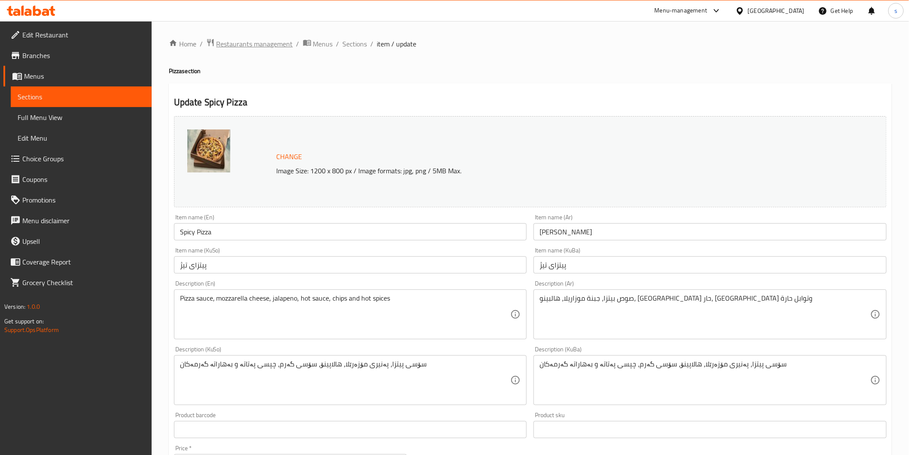
click at [247, 41] on span "Restaurants management" at bounding box center [255, 44] width 77 height 10
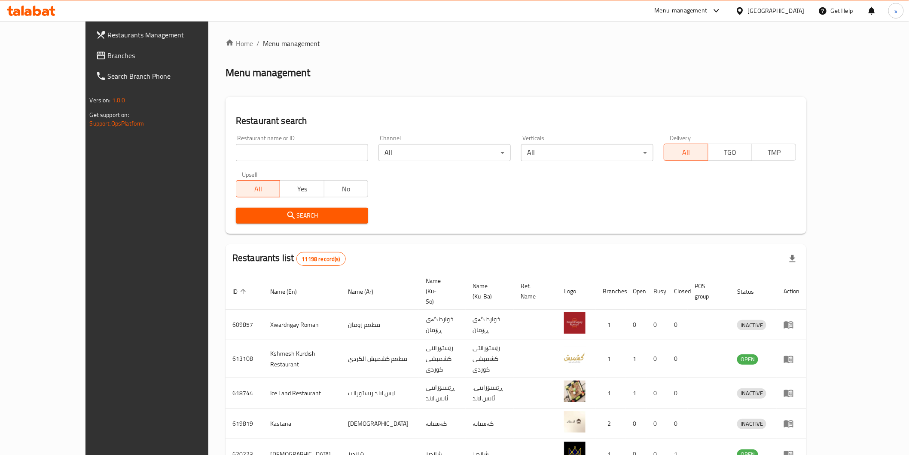
click at [259, 156] on input "search" at bounding box center [302, 152] width 132 height 17
paste input "[GEOGRAPHIC_DATA]"
type input "[GEOGRAPHIC_DATA]"
click button "Search" at bounding box center [302, 216] width 132 height 16
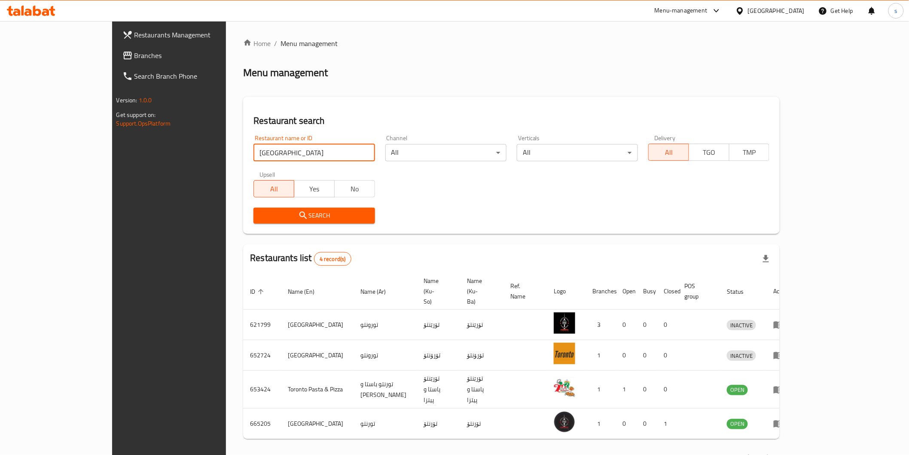
click at [28, 10] on icon at bounding box center [27, 12] width 7 height 7
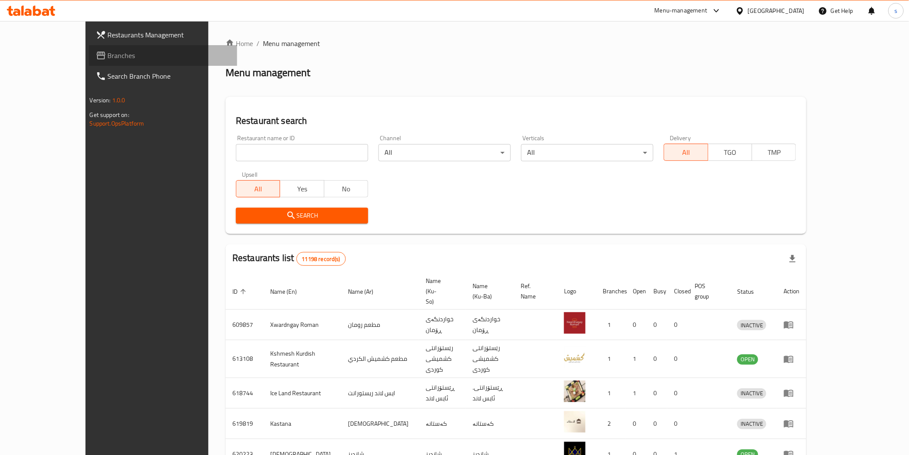
click at [96, 53] on span at bounding box center [102, 55] width 12 height 10
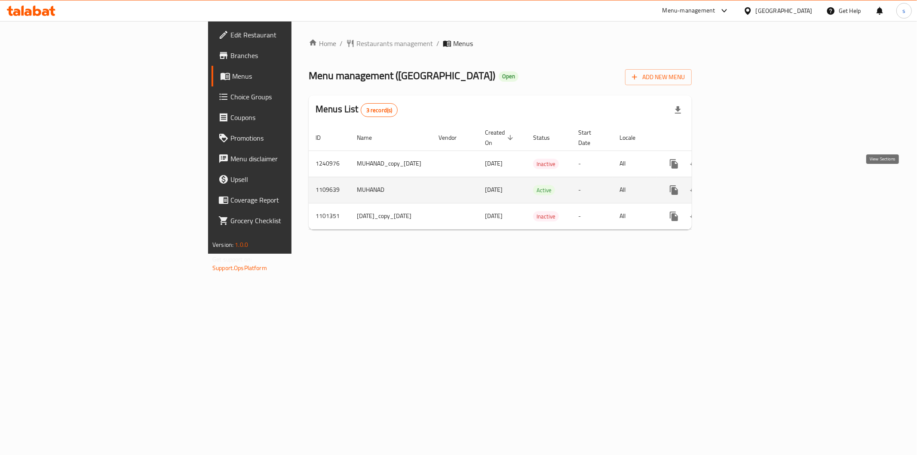
click at [741, 185] on icon "enhanced table" at bounding box center [736, 190] width 10 height 10
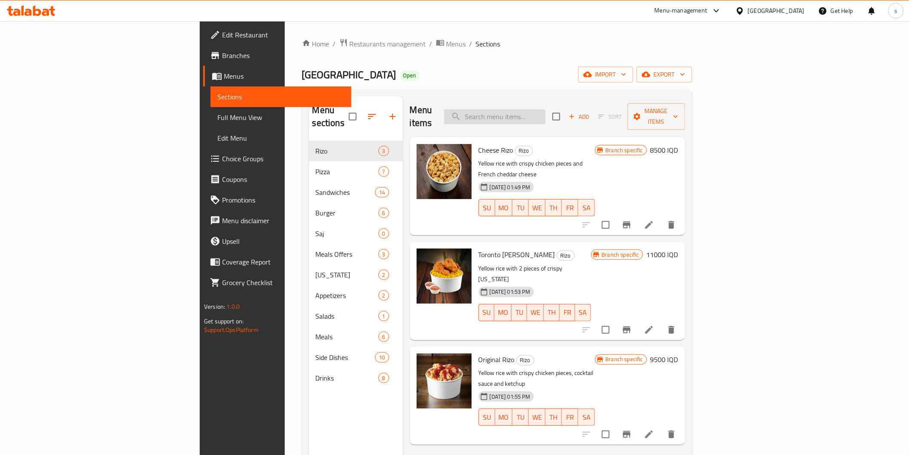
click at [546, 114] on input "search" at bounding box center [494, 116] width 101 height 15
paste input "Mexicano Chicken Sandwich"
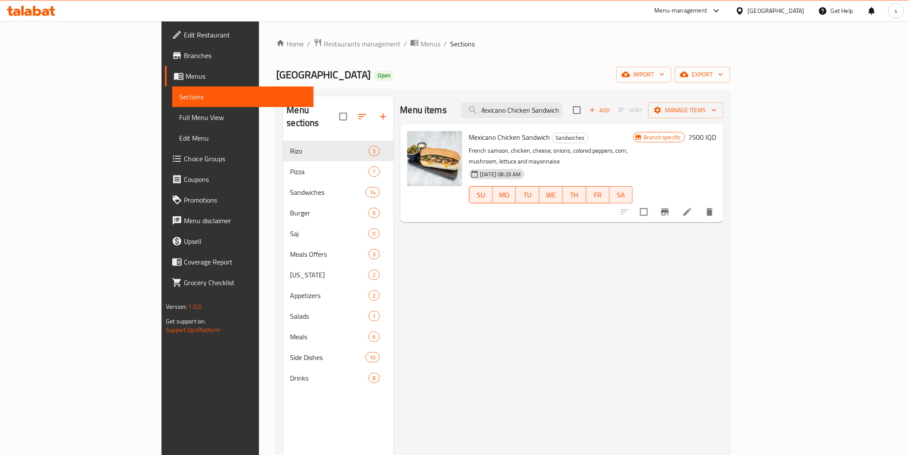
type input "Mexicano Chicken Sandwich"
click at [669, 208] on icon "Branch-specific-item" at bounding box center [665, 211] width 8 height 7
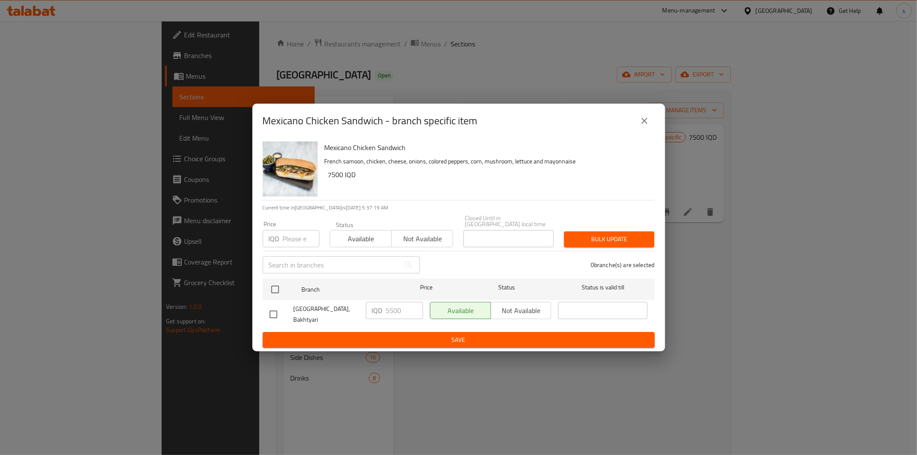
click at [643, 124] on icon "close" at bounding box center [644, 121] width 6 height 6
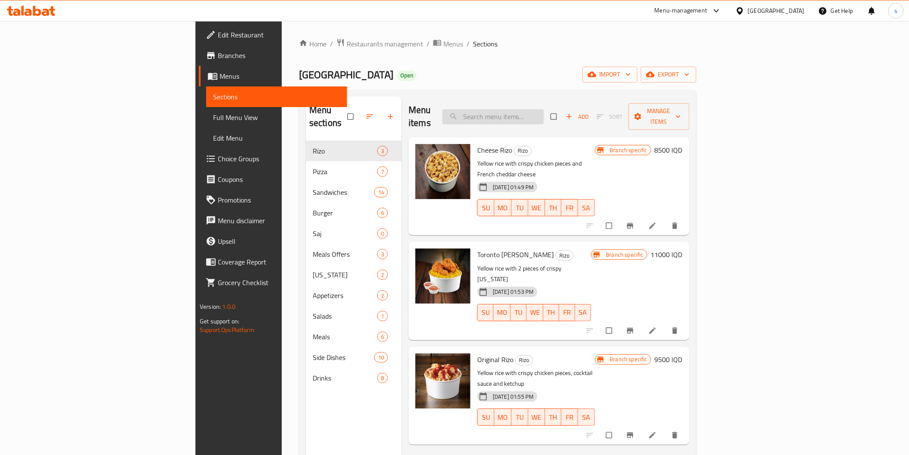
click at [544, 109] on input "search" at bounding box center [493, 116] width 101 height 15
paste input "Mexicano Chicken Sandwich"
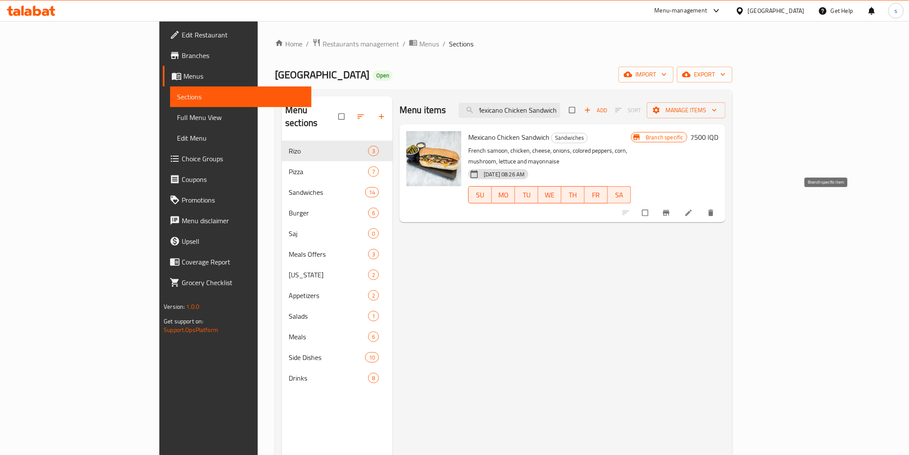
type input "Mexicano Chicken Sandwich"
click at [671, 208] on icon "Branch-specific-item" at bounding box center [666, 212] width 9 height 9
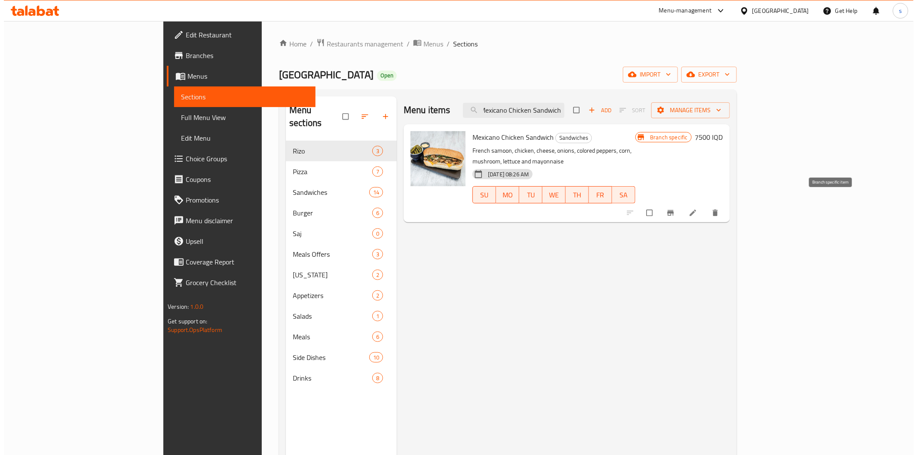
scroll to position [0, 0]
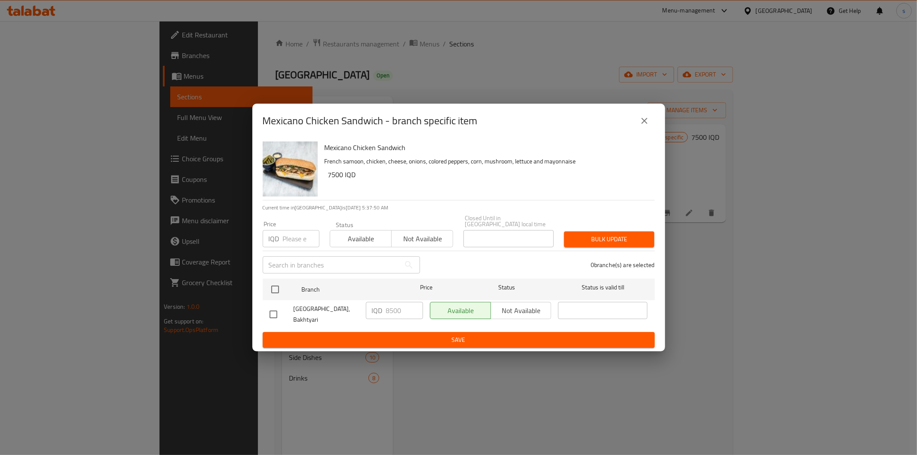
click at [649, 129] on button "close" at bounding box center [644, 120] width 21 height 21
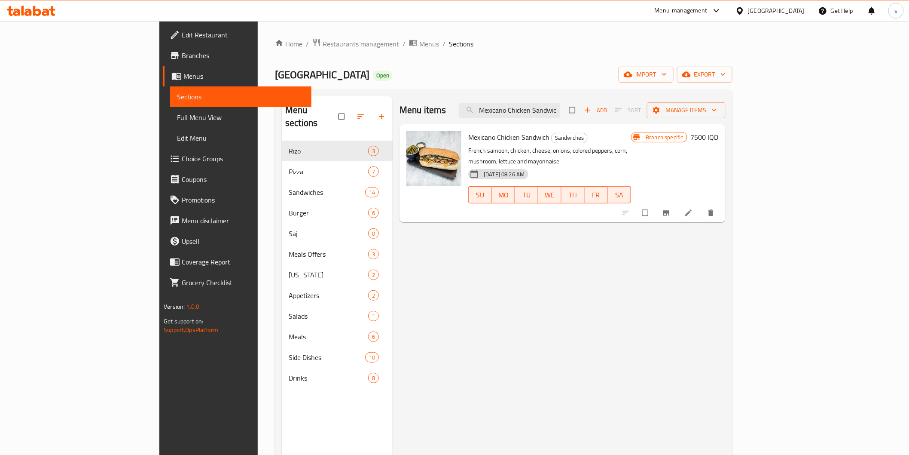
click at [719, 138] on h6 "7500 IQD" at bounding box center [705, 137] width 28 height 12
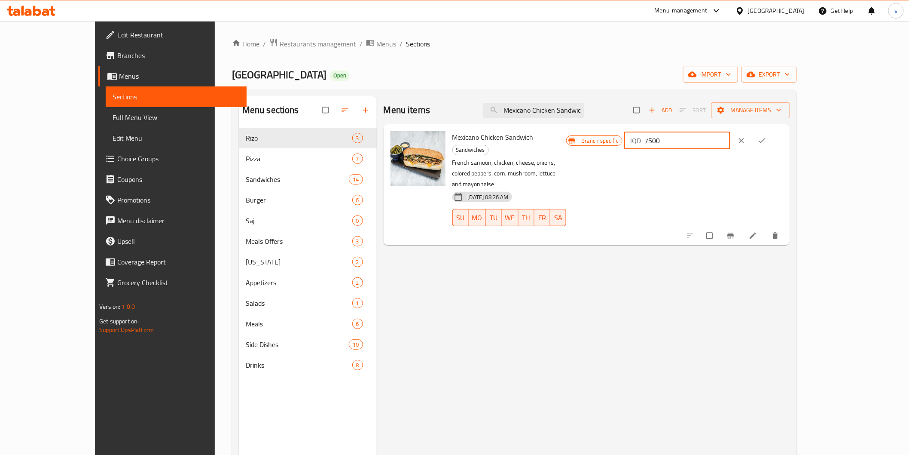
drag, startPoint x: 758, startPoint y: 145, endPoint x: 754, endPoint y: 147, distance: 4.8
click at [731, 147] on input "7500" at bounding box center [688, 140] width 86 height 17
type input "8500"
click at [774, 145] on button "ok" at bounding box center [763, 140] width 21 height 19
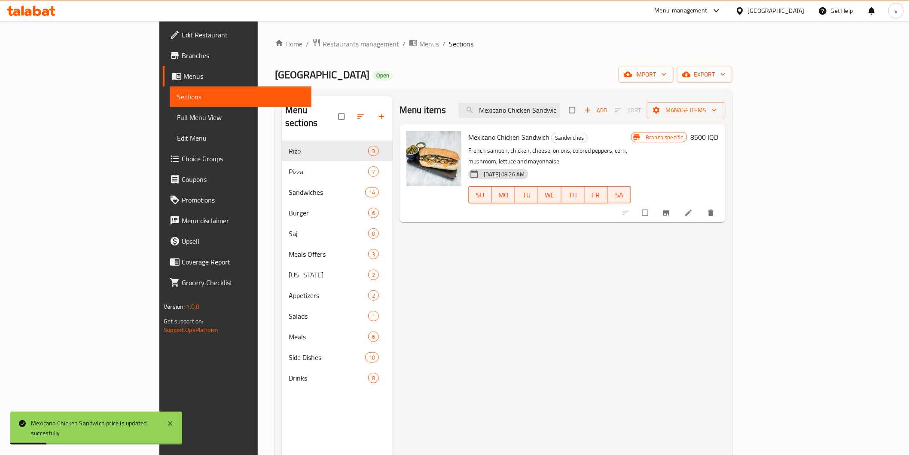
click at [468, 139] on span "Mexicano Chicken Sandwich" at bounding box center [508, 137] width 81 height 13
copy h6 "Mexicano Chicken Sandwich"
click at [177, 115] on span "Full Menu View" at bounding box center [240, 117] width 127 height 10
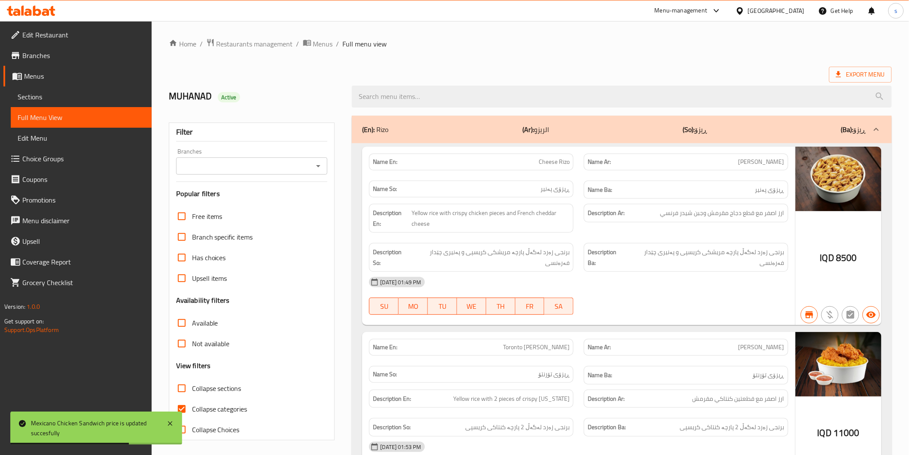
click at [243, 162] on input "Branches" at bounding box center [245, 166] width 132 height 12
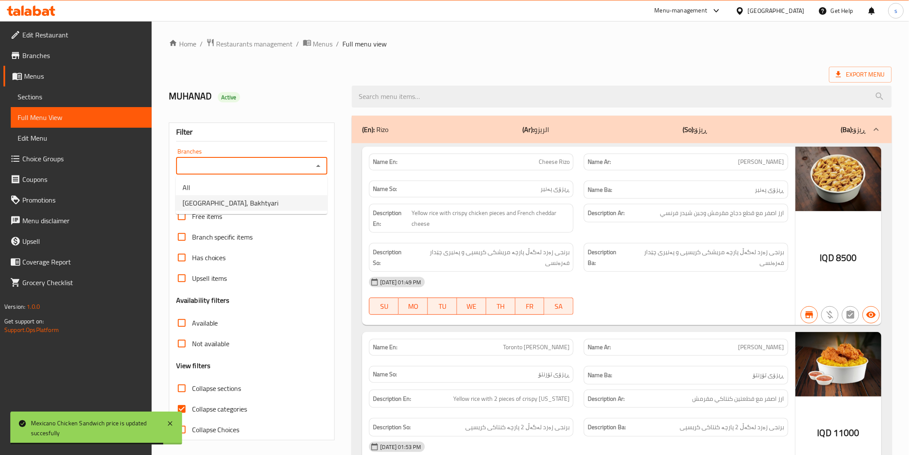
click at [243, 197] on li "[GEOGRAPHIC_DATA], Bakhtyari" at bounding box center [252, 202] width 152 height 15
type input "[GEOGRAPHIC_DATA], Bakhtyari"
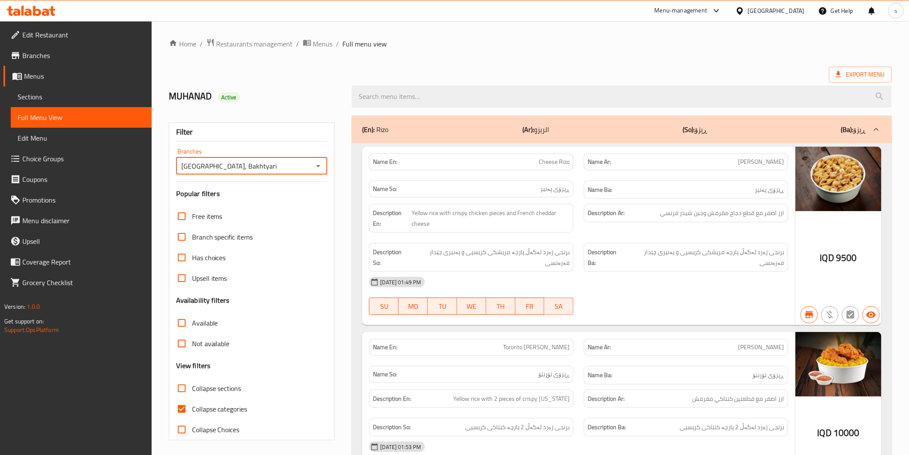
click at [435, 101] on input "search" at bounding box center [622, 97] width 540 height 22
paste input "Mexicano Chicken Sandwich"
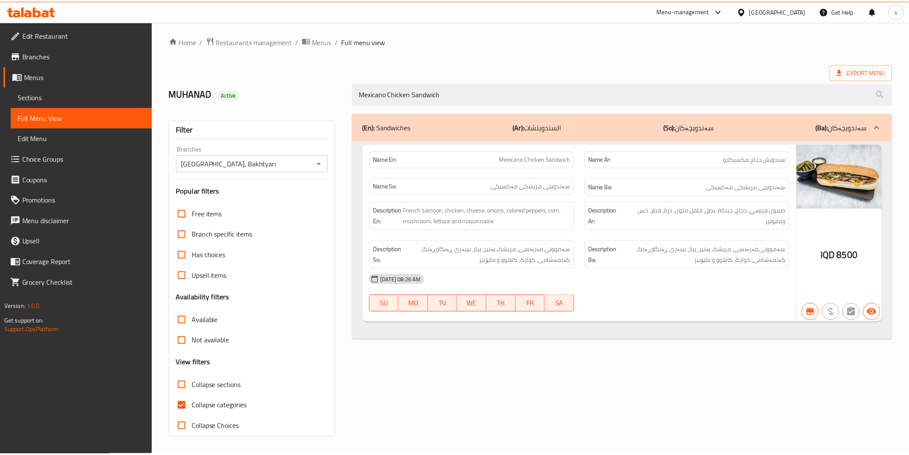
scroll to position [2, 0]
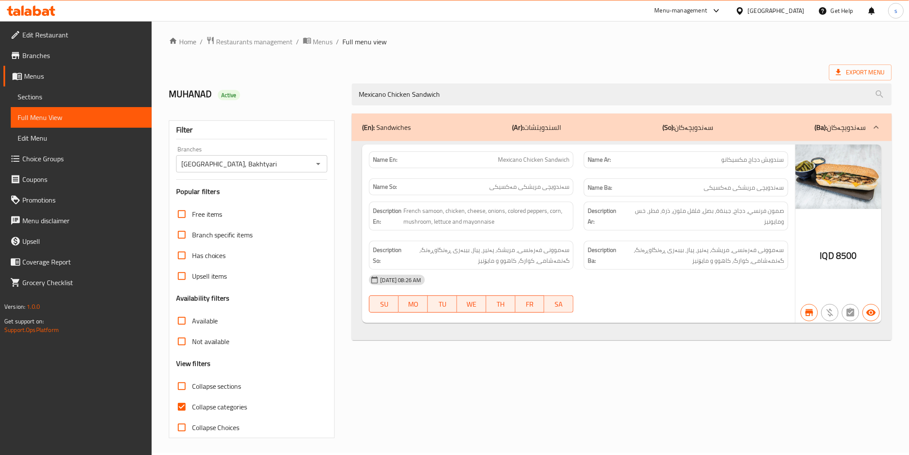
drag, startPoint x: 452, startPoint y: 95, endPoint x: 359, endPoint y: 110, distance: 94.4
click at [359, 110] on div "Home / Restaurants management / Menus / Full menu view Export Menu MUHANAD Acti…" at bounding box center [530, 237] width 723 height 402
paste input "Francisco Chicken Sandwich"
type input "Francisco Chicken Sandwich"
drag, startPoint x: 449, startPoint y: 92, endPoint x: 297, endPoint y: 96, distance: 151.4
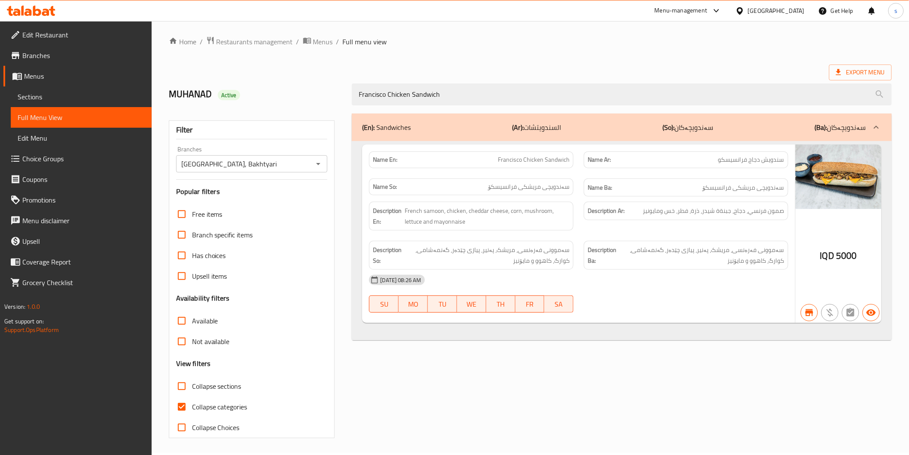
click at [297, 96] on div "MUHANAD Active Francisco Chicken Sandwich" at bounding box center [531, 94] width 734 height 38
click at [88, 92] on span "Sections" at bounding box center [81, 97] width 127 height 10
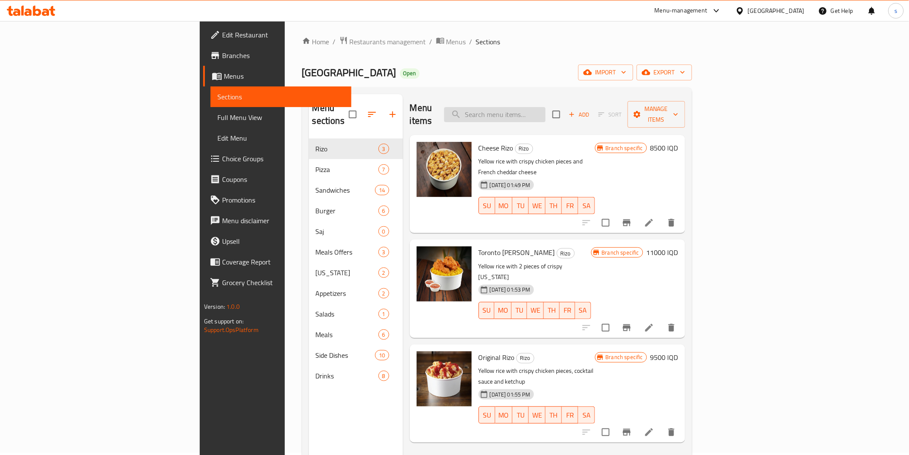
click at [546, 107] on input "search" at bounding box center [494, 114] width 101 height 15
paste input "Francisco Chicken Sandwich"
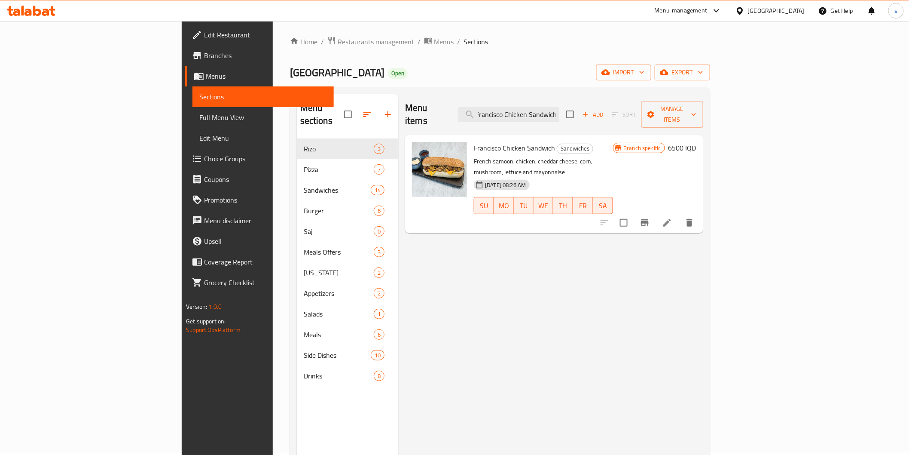
type input "Francisco Chicken Sandwich"
click at [649, 219] on icon "Branch-specific-item" at bounding box center [645, 222] width 8 height 7
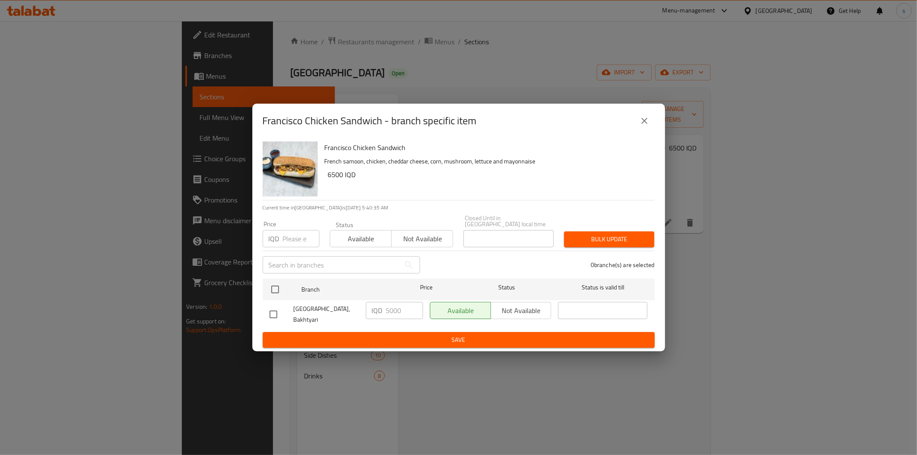
click at [741, 144] on div "Francisco Chicken Sandwich - branch specific item Francisco Chicken Sandwich Fr…" at bounding box center [458, 227] width 917 height 455
click at [632, 119] on div "Francisco Chicken Sandwich - branch specific item" at bounding box center [459, 120] width 392 height 21
click at [644, 126] on icon "close" at bounding box center [644, 121] width 10 height 10
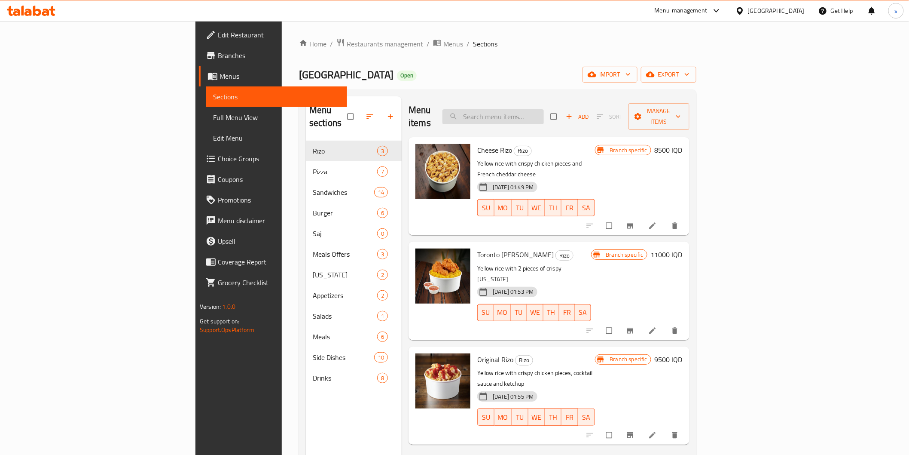
click at [532, 110] on input "search" at bounding box center [493, 116] width 101 height 15
paste input "8500"
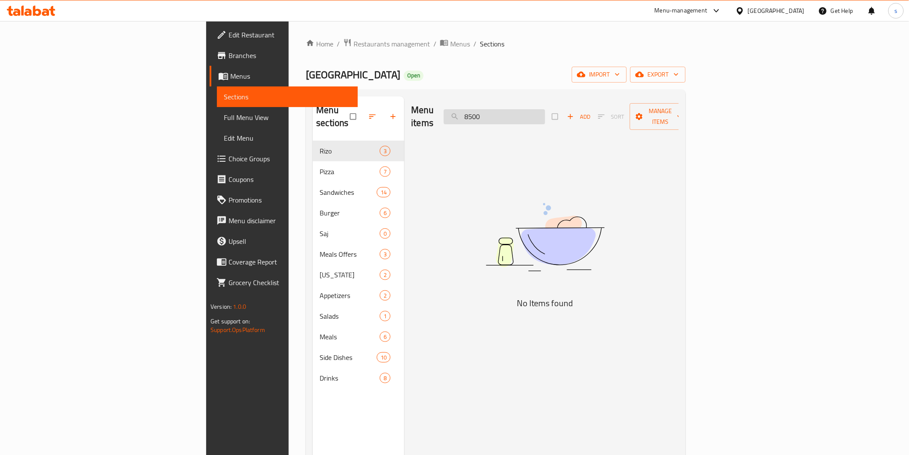
click at [545, 109] on input "8500" at bounding box center [494, 116] width 101 height 15
paste input "Francisco Chicken Sandwich"
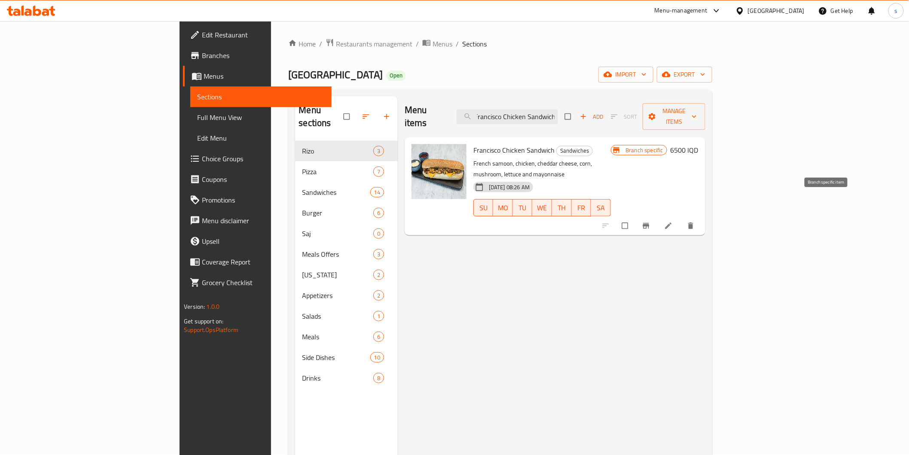
type input "Francisco Chicken Sandwich"
click at [649, 223] on icon "Branch-specific-item" at bounding box center [646, 226] width 6 height 6
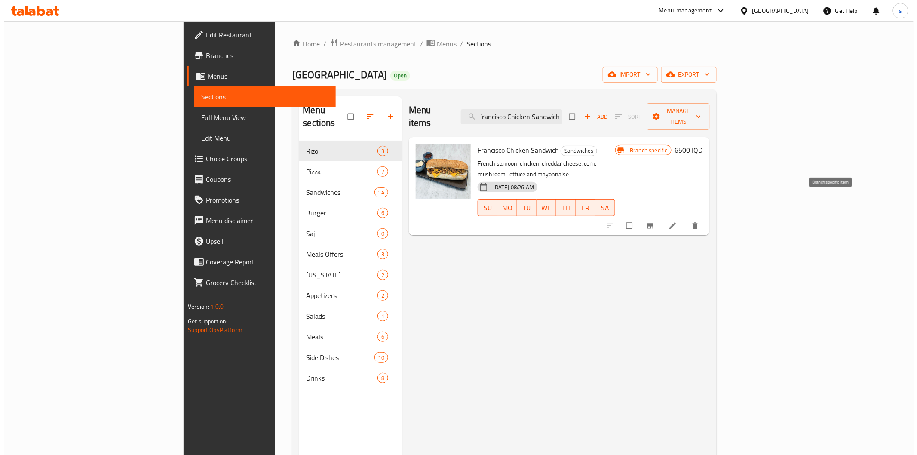
scroll to position [0, 0]
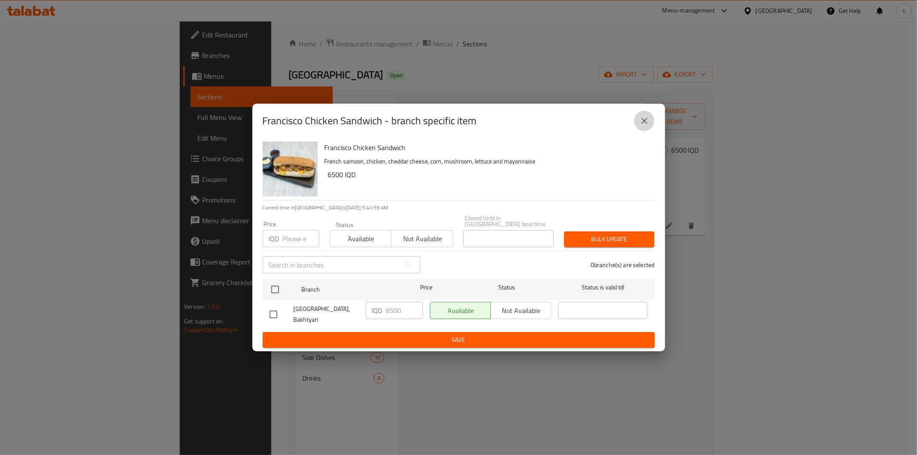
click at [638, 130] on button "close" at bounding box center [644, 120] width 21 height 21
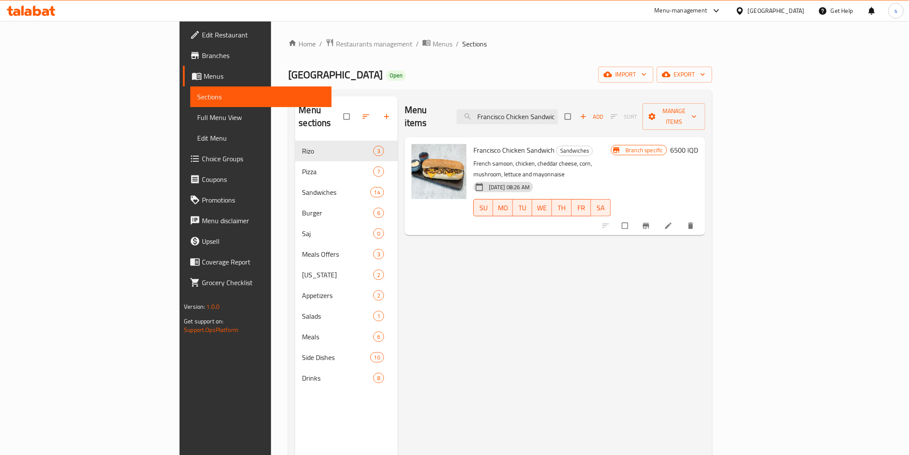
click at [699, 144] on h6 "6500 IQD" at bounding box center [685, 150] width 28 height 12
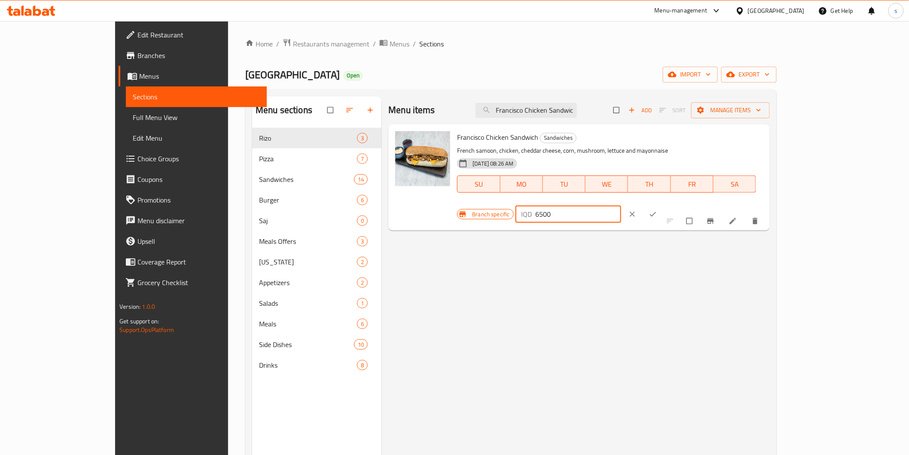
drag, startPoint x: 770, startPoint y: 141, endPoint x: 727, endPoint y: 144, distance: 43.5
click at [674, 205] on div "Branch specific IQD 6500 ​" at bounding box center [565, 214] width 217 height 19
paste input "8"
type input "8500"
click at [658, 210] on icon "ok" at bounding box center [653, 214] width 9 height 9
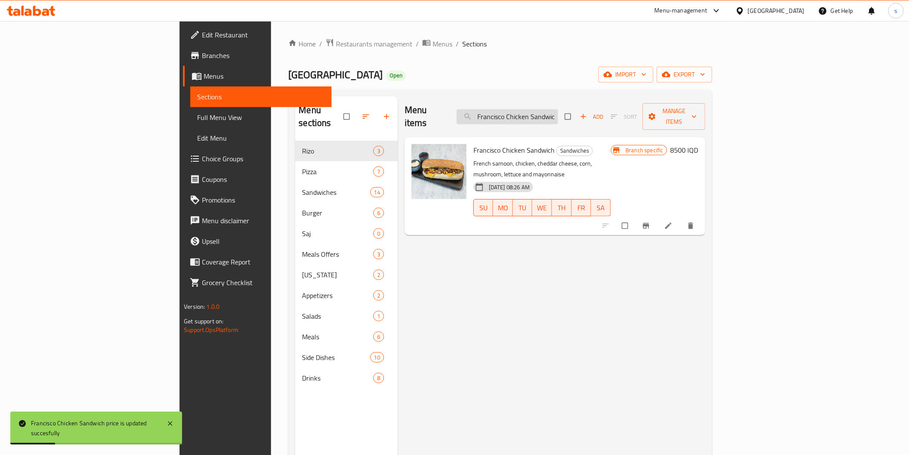
click at [558, 109] on input "Francisco Chicken Sandwich" at bounding box center [507, 116] width 101 height 15
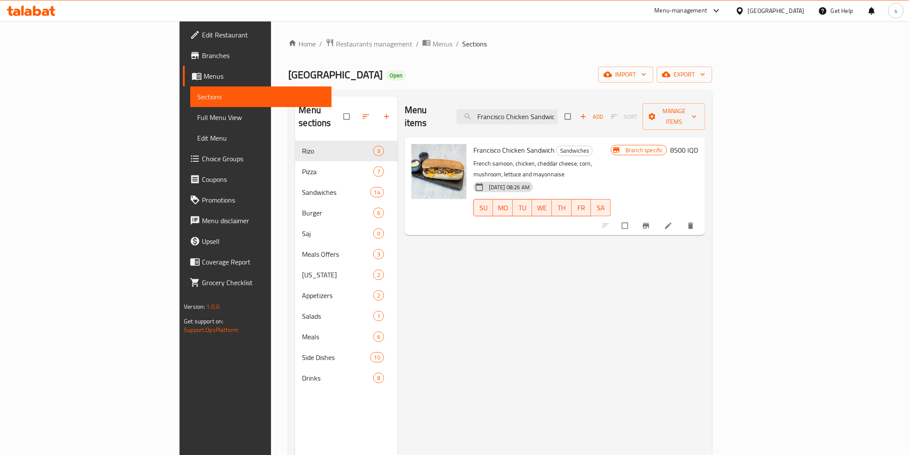
click at [190, 127] on link "Full Menu View" at bounding box center [260, 117] width 141 height 21
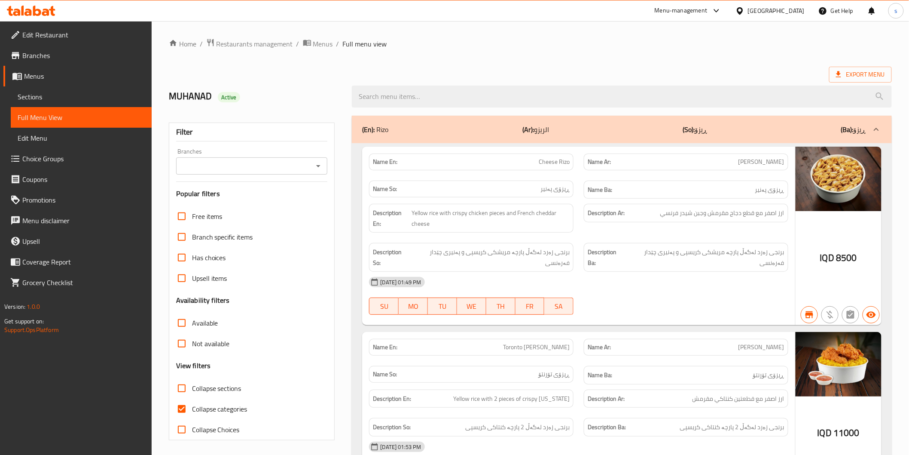
click at [308, 165] on input "Branches" at bounding box center [245, 166] width 132 height 12
click at [311, 161] on input "Branches" at bounding box center [245, 166] width 132 height 12
click at [315, 167] on icon "Open" at bounding box center [318, 166] width 10 height 10
click at [225, 404] on span "Collapse categories" at bounding box center [219, 409] width 55 height 10
click at [192, 404] on input "Collapse categories" at bounding box center [181, 408] width 21 height 21
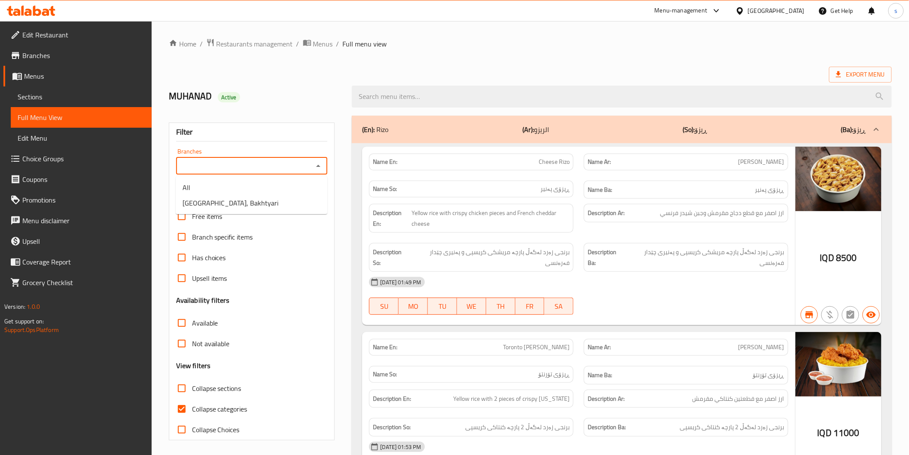
checkbox input "false"
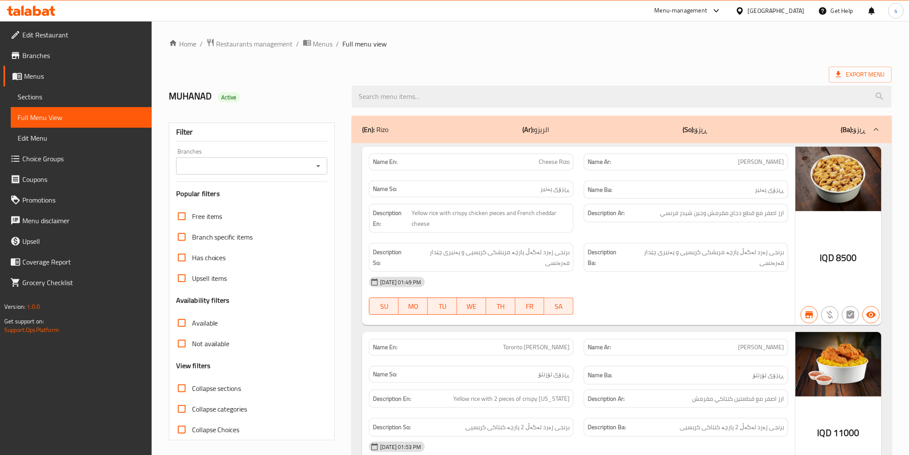
click at [314, 170] on icon "Open" at bounding box center [318, 166] width 10 height 10
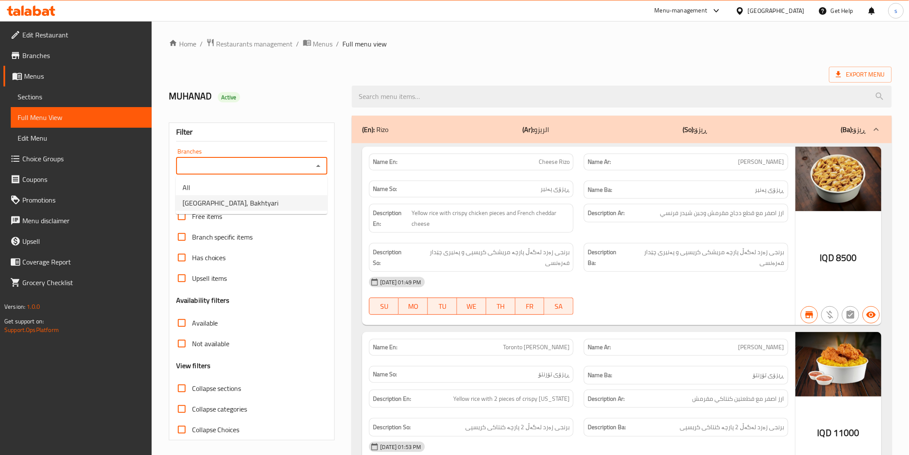
click at [306, 196] on li "[GEOGRAPHIC_DATA], Bakhtyari" at bounding box center [252, 202] width 152 height 15
type input "[GEOGRAPHIC_DATA], Bakhtyari"
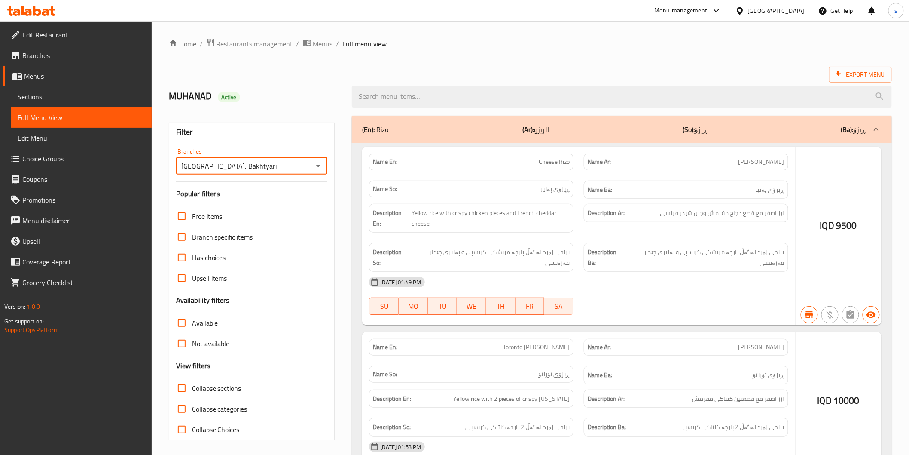
click at [440, 96] on div at bounding box center [454, 227] width 909 height 455
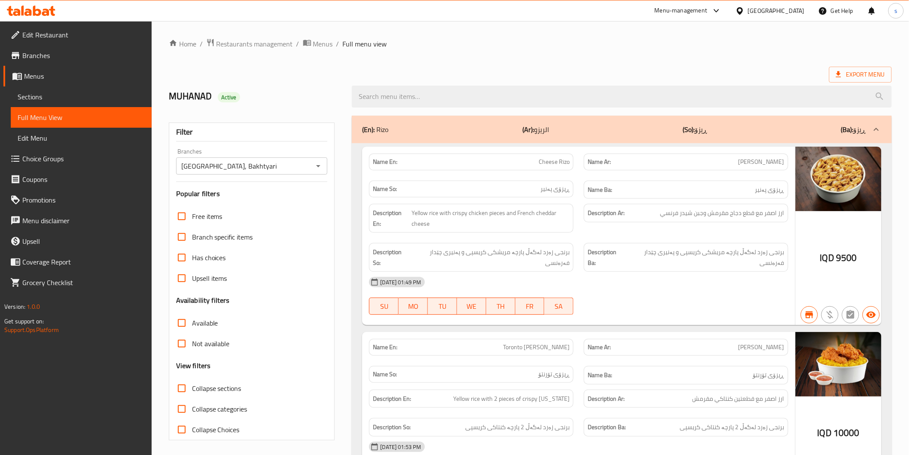
click at [440, 96] on input "search" at bounding box center [622, 97] width 540 height 22
paste input "Francisco Chicken Sandwich"
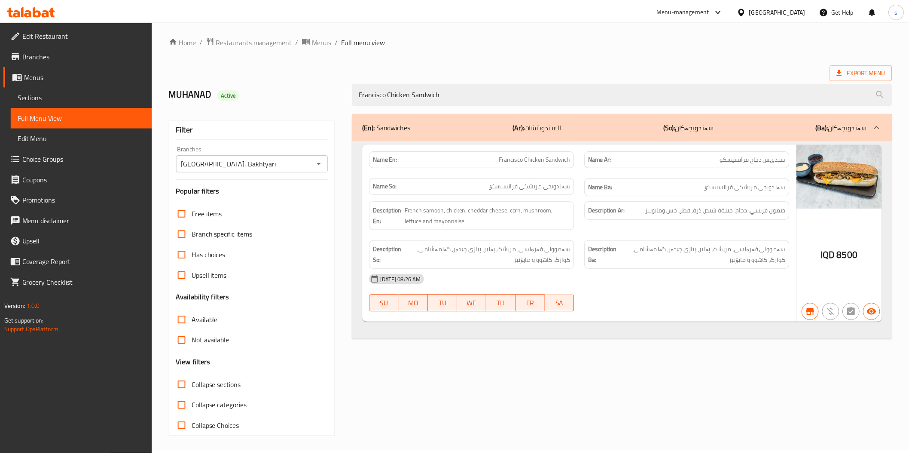
scroll to position [2, 0]
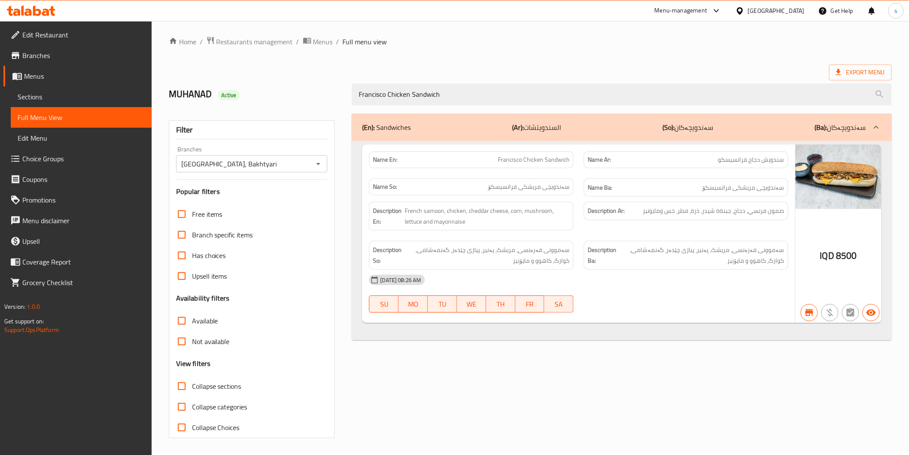
drag, startPoint x: 445, startPoint y: 94, endPoint x: 347, endPoint y: 109, distance: 99.2
click at [347, 109] on div "Home / Restaurants management / Menus / Full menu view Export Menu MUHANAD Acti…" at bounding box center [530, 237] width 723 height 402
paste input "Kudu Meat Wrap"
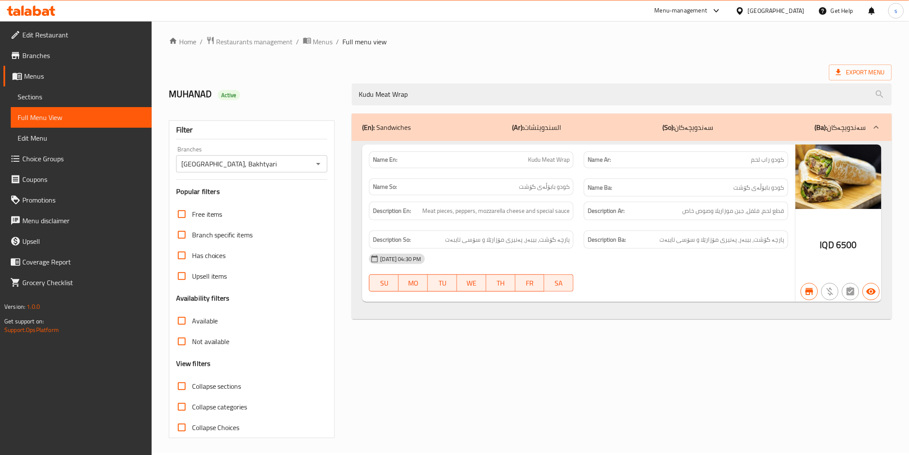
type input "Kudu Meat Wrap"
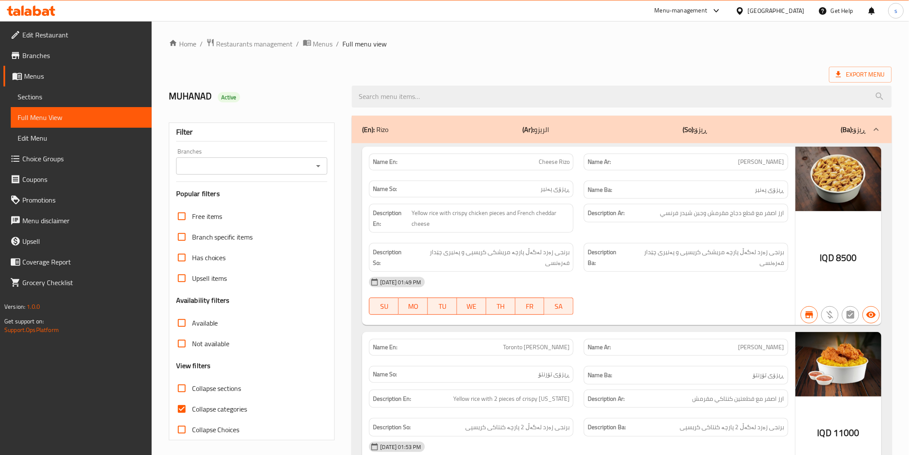
click at [311, 162] on input "Branches" at bounding box center [245, 166] width 132 height 12
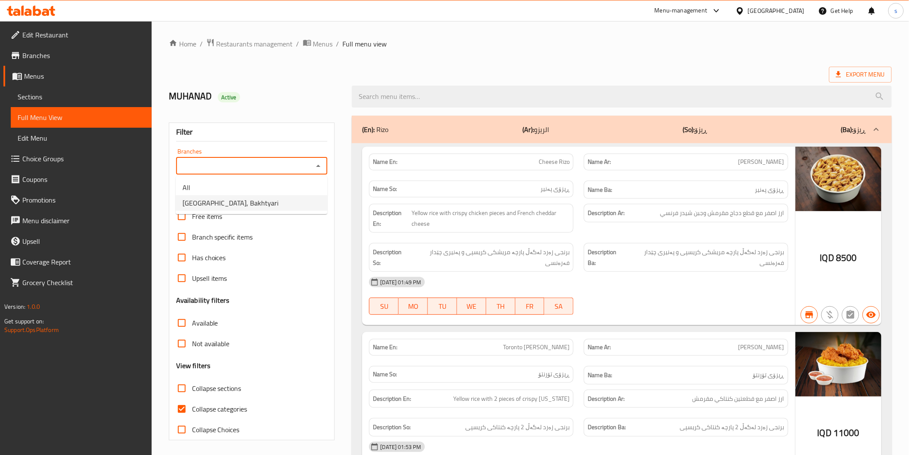
click at [301, 205] on li "[GEOGRAPHIC_DATA], Bakhtyari" at bounding box center [252, 202] width 152 height 15
type input "[GEOGRAPHIC_DATA], Bakhtyari"
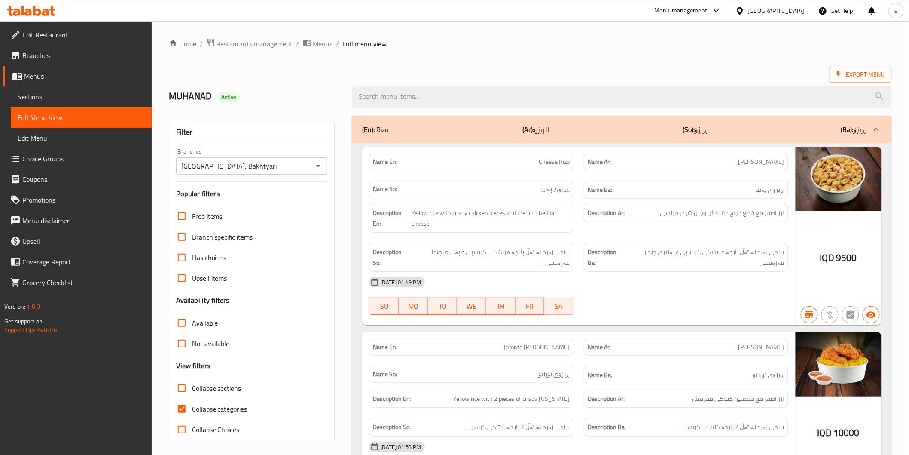
click at [409, 95] on input "search" at bounding box center [622, 97] width 540 height 22
paste input "Kudu Meat Wrap"
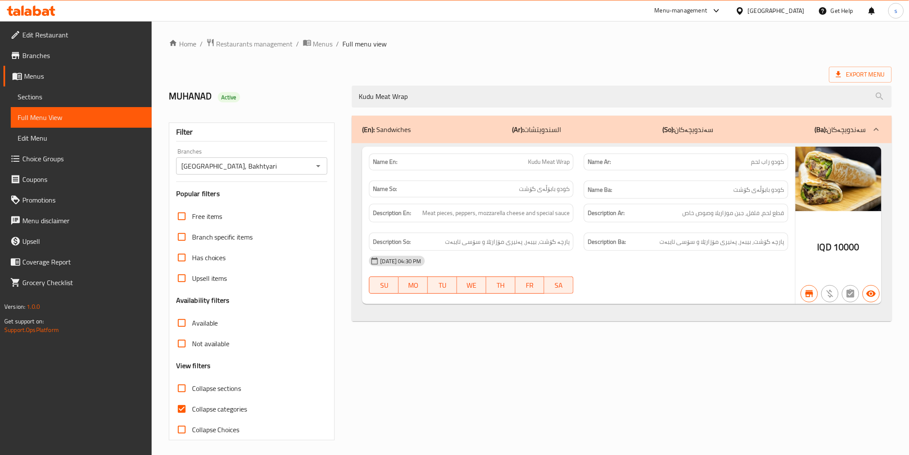
type input "Kudu Meat Wrap"
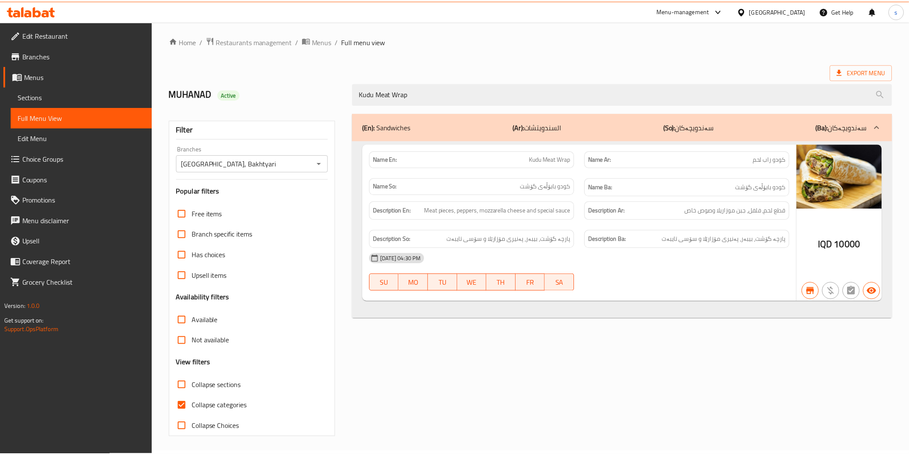
scroll to position [2, 0]
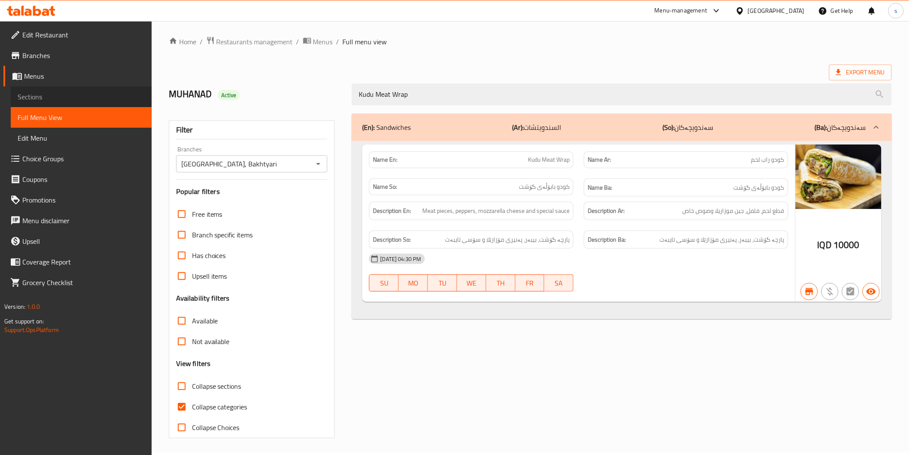
click at [67, 92] on span "Sections" at bounding box center [81, 97] width 127 height 10
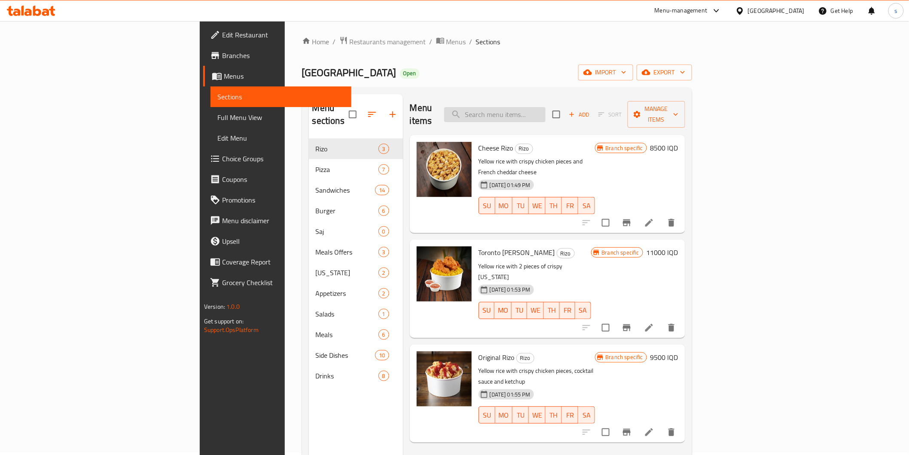
click at [546, 111] on input "search" at bounding box center [494, 114] width 101 height 15
paste input "Kudu Meat Wrap"
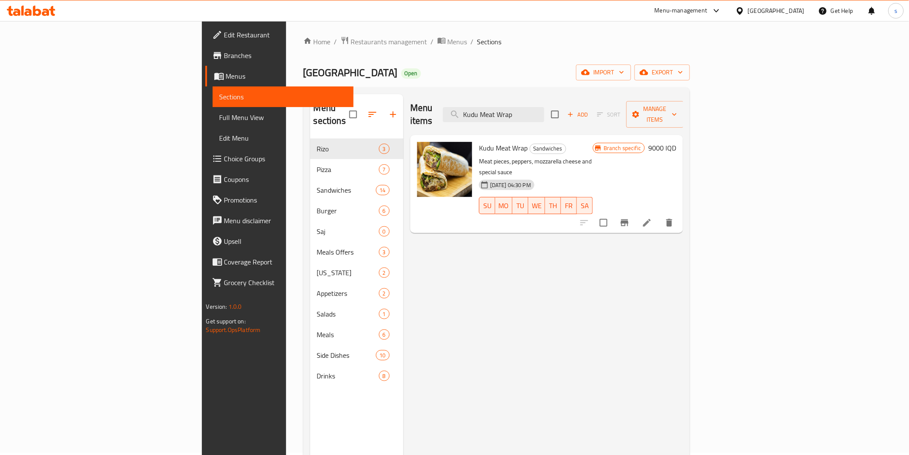
type input "Kudu Meat Wrap"
click at [676, 142] on h6 "9000 IQD" at bounding box center [663, 148] width 28 height 12
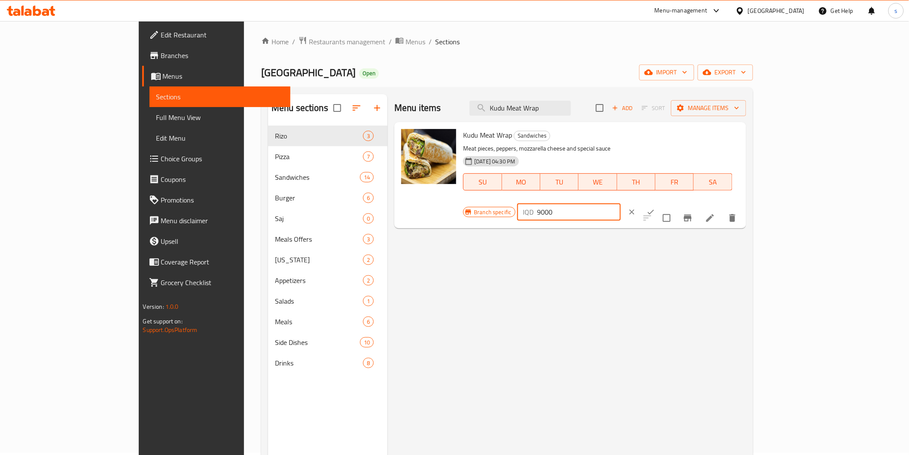
drag, startPoint x: 765, startPoint y: 140, endPoint x: 750, endPoint y: 140, distance: 14.6
click at [621, 203] on div "IQD 9000 ​" at bounding box center [569, 211] width 104 height 17
drag, startPoint x: 764, startPoint y: 140, endPoint x: 754, endPoint y: 143, distance: 9.8
click at [621, 203] on div "IQD 10000 ​" at bounding box center [569, 211] width 104 height 17
type input "10000"
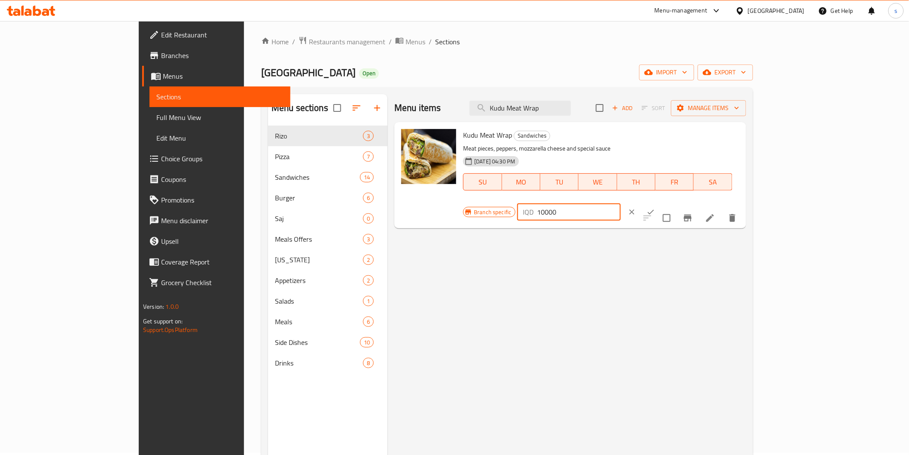
click at [661, 202] on button "ok" at bounding box center [651, 211] width 19 height 19
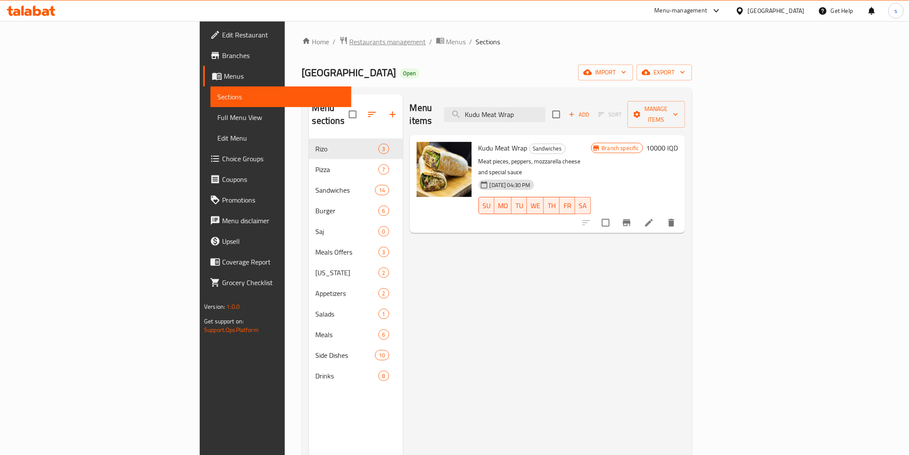
click at [350, 41] on span "Restaurants management" at bounding box center [388, 42] width 77 height 10
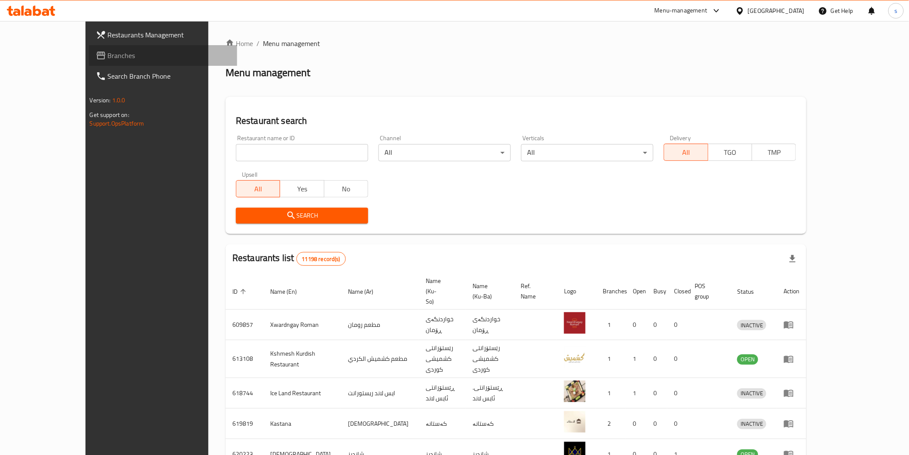
click at [108, 57] on span "Branches" at bounding box center [169, 55] width 122 height 10
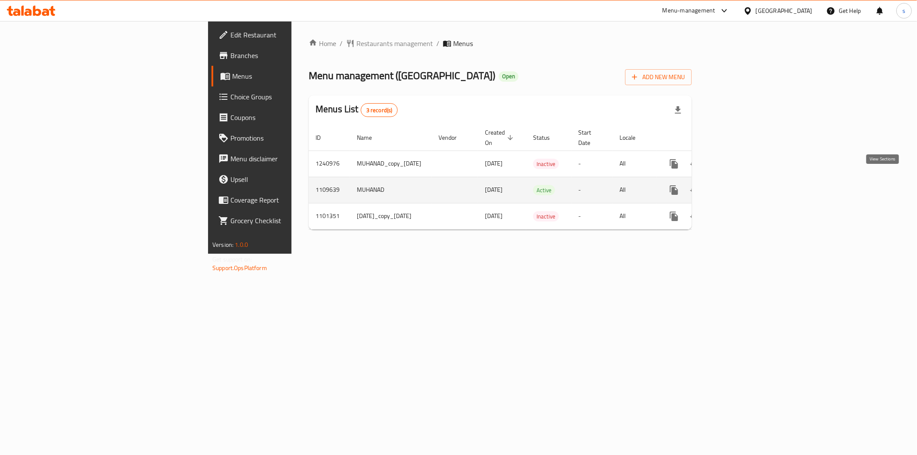
click at [741, 185] on icon "enhanced table" at bounding box center [736, 190] width 10 height 10
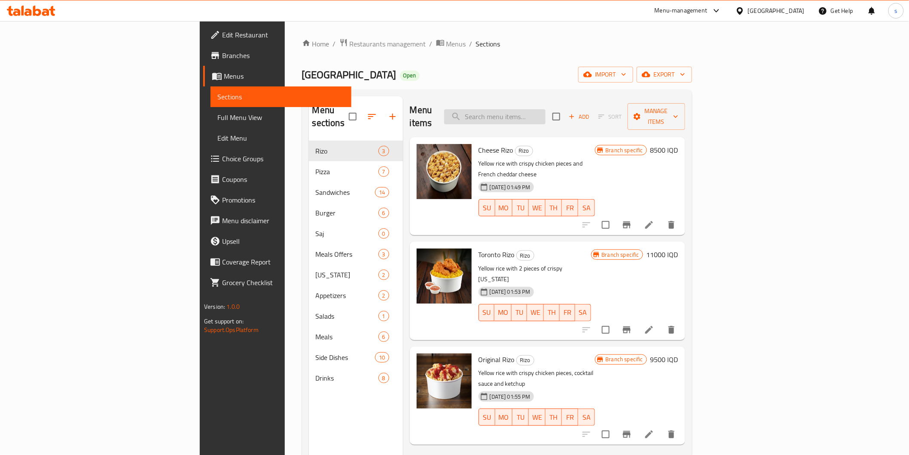
click at [546, 116] on input "search" at bounding box center [494, 116] width 101 height 15
paste input "Mushroom Meat Burger"
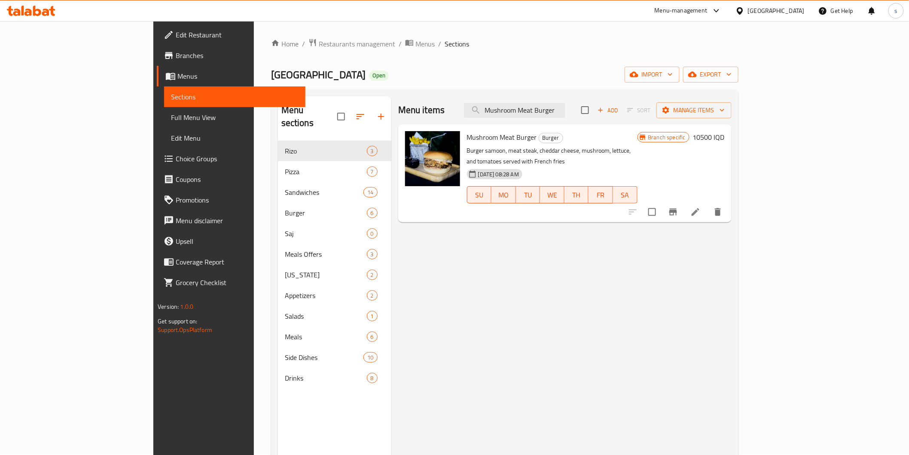
type input "Mushroom Meat Burger"
click at [684, 207] on button "Branch-specific-item" at bounding box center [673, 212] width 21 height 21
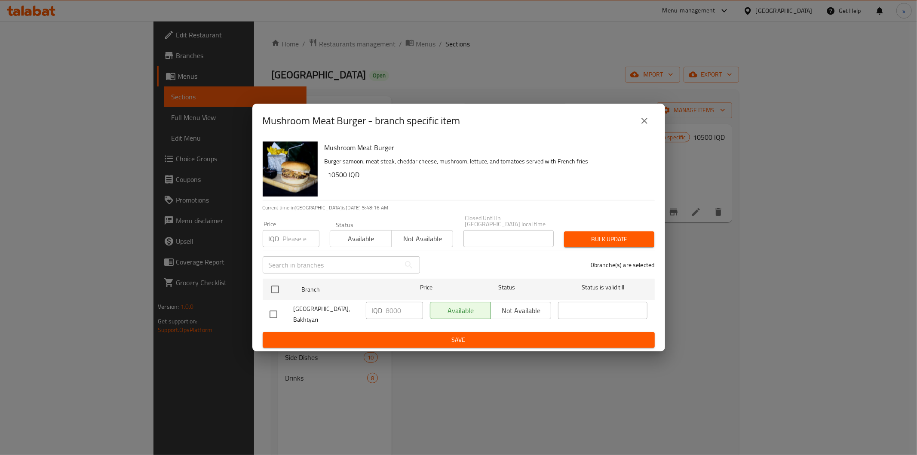
click at [644, 124] on icon "close" at bounding box center [644, 121] width 6 height 6
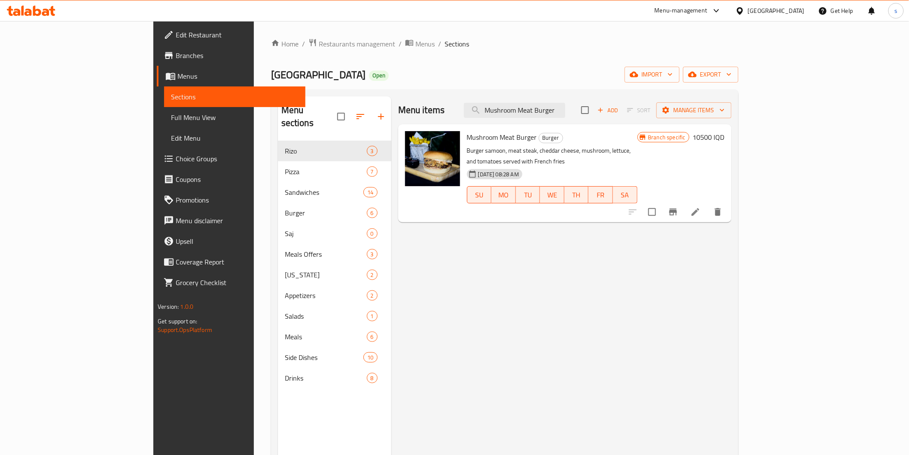
drag, startPoint x: 610, startPoint y: 114, endPoint x: 518, endPoint y: 113, distance: 92.0
click at [518, 113] on div "Menu items Mushroom Meat Burger Add Sort Manage items" at bounding box center [565, 110] width 334 height 28
click at [171, 119] on span "Full Menu View" at bounding box center [234, 117] width 127 height 10
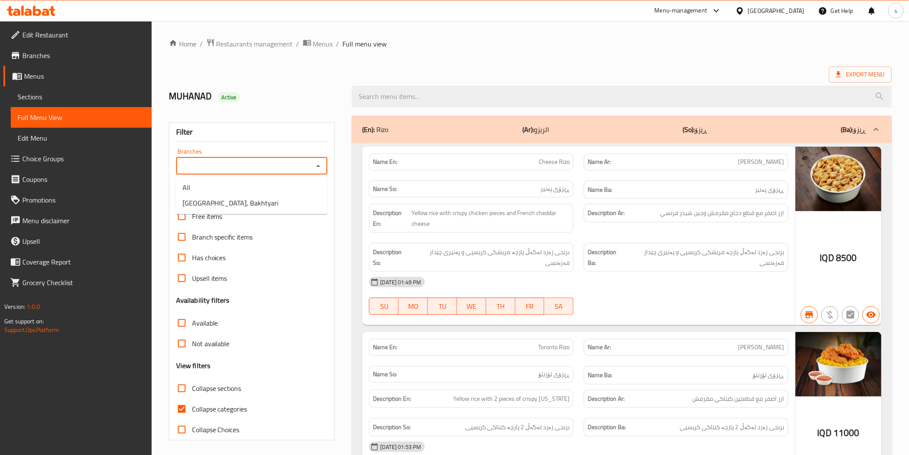
click at [288, 171] on input "Branches" at bounding box center [245, 166] width 132 height 12
click at [286, 199] on li "[GEOGRAPHIC_DATA], Bakhtyari" at bounding box center [252, 202] width 152 height 15
type input "[GEOGRAPHIC_DATA], Bakhtyari"
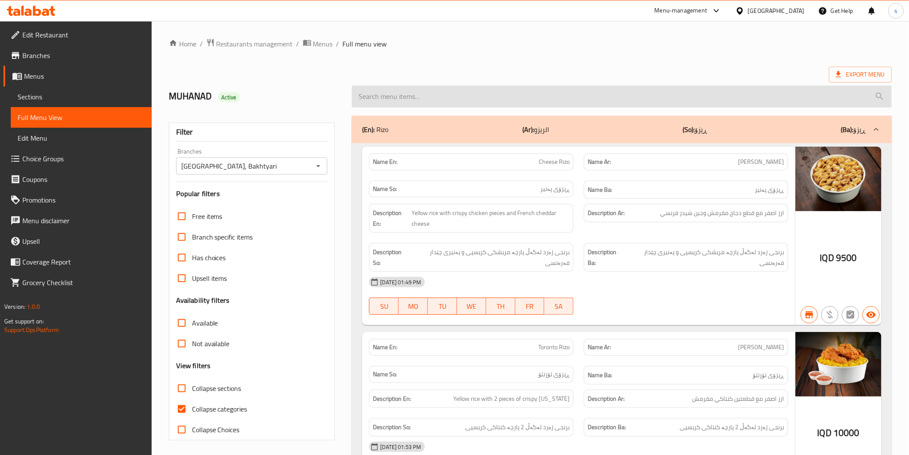
click at [392, 100] on input "search" at bounding box center [622, 97] width 540 height 22
paste input "Mushroom Meat Burger"
type input "Mushroom Meat Burger"
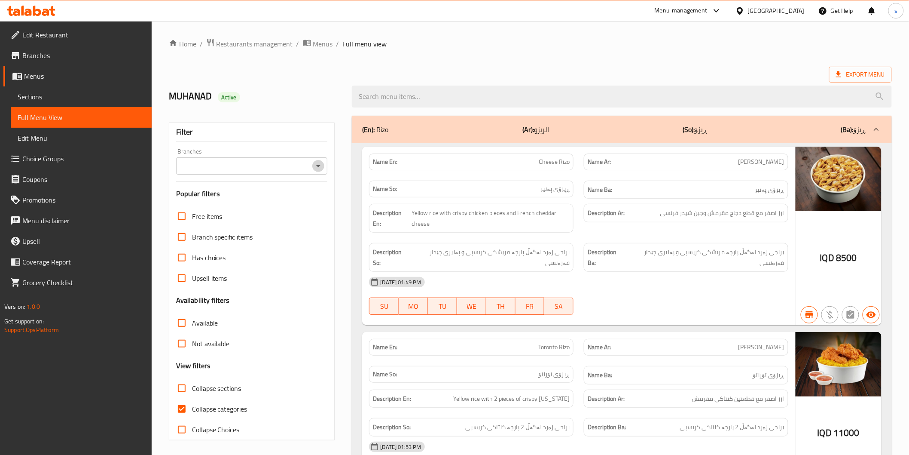
click at [319, 165] on icon "Open" at bounding box center [318, 166] width 10 height 10
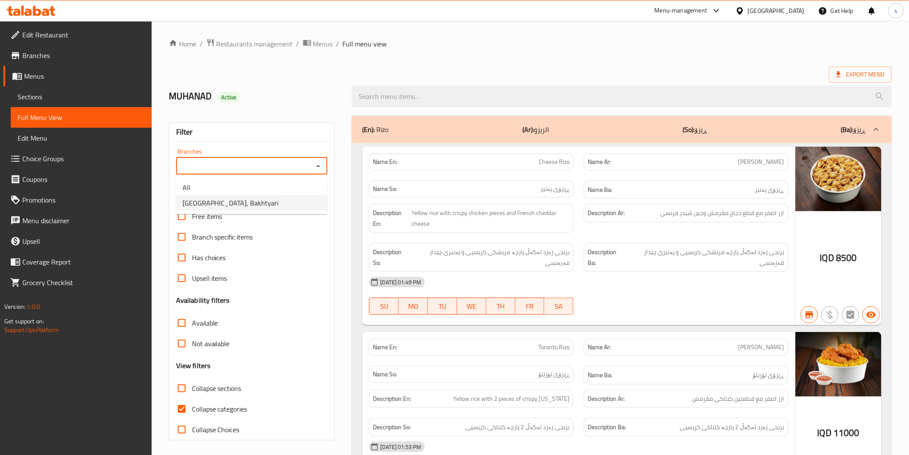
click at [297, 199] on li "[GEOGRAPHIC_DATA], Bakhtyari" at bounding box center [252, 202] width 152 height 15
type input "[GEOGRAPHIC_DATA], Bakhtyari"
click at [413, 97] on input "search" at bounding box center [622, 97] width 540 height 22
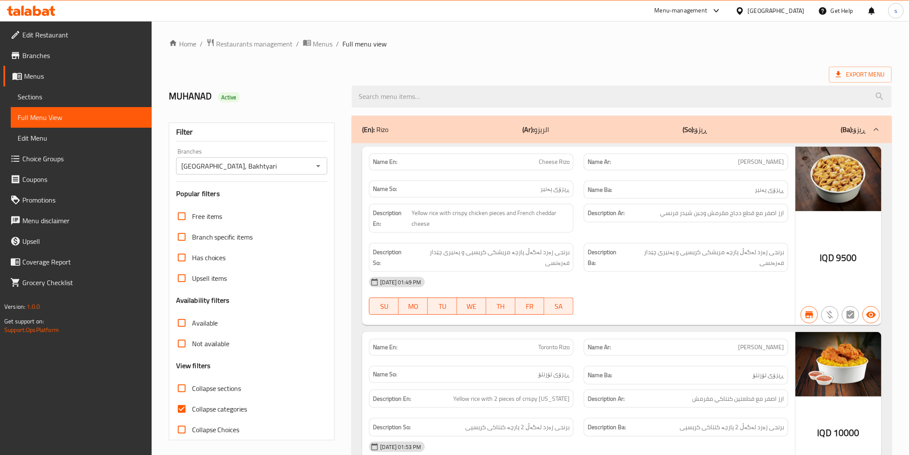
click at [413, 97] on input "search" at bounding box center [622, 97] width 540 height 22
paste input "Mushroom Meat Burger"
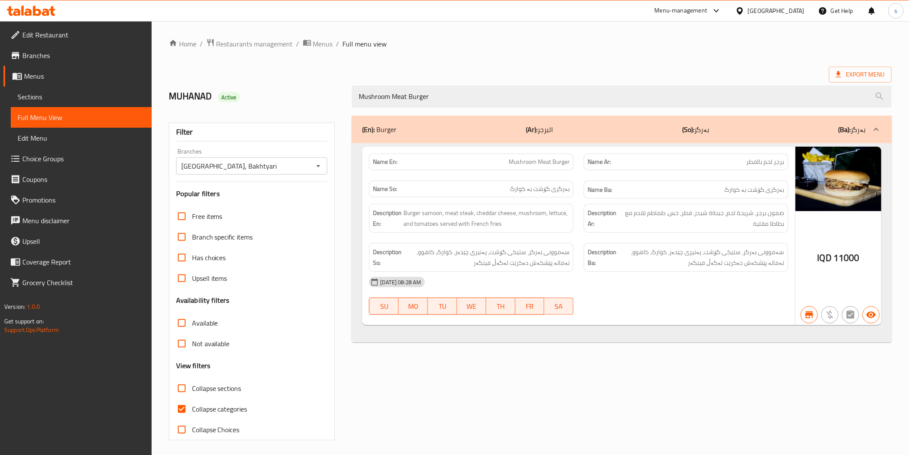
type input "Mushroom Meat Burger"
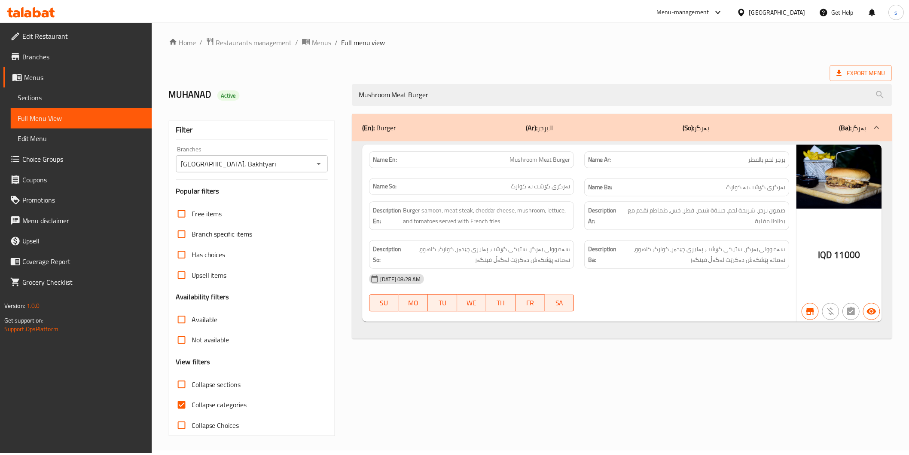
scroll to position [2, 0]
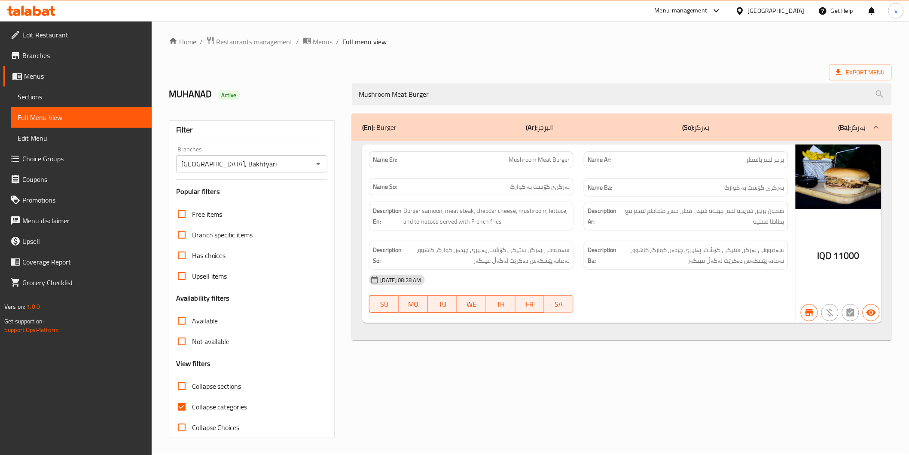
click at [238, 37] on span "Restaurants management" at bounding box center [255, 42] width 77 height 10
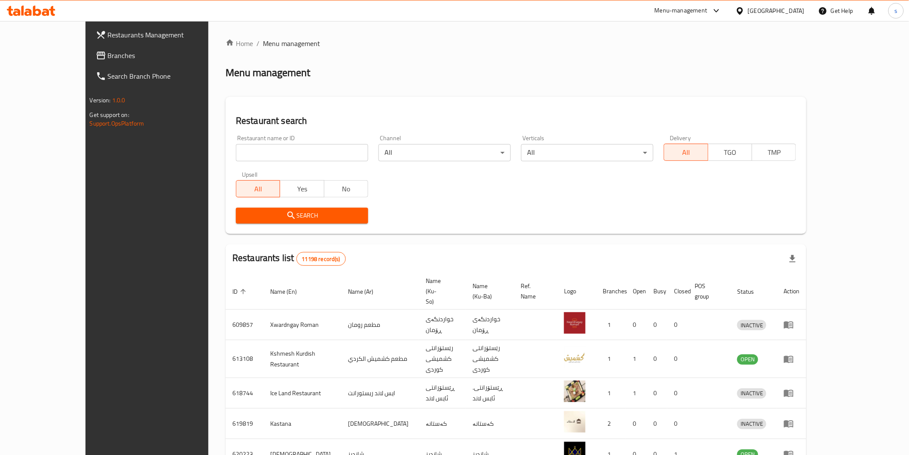
click at [108, 57] on span "Branches" at bounding box center [169, 55] width 122 height 10
